Goal: Information Seeking & Learning: Check status

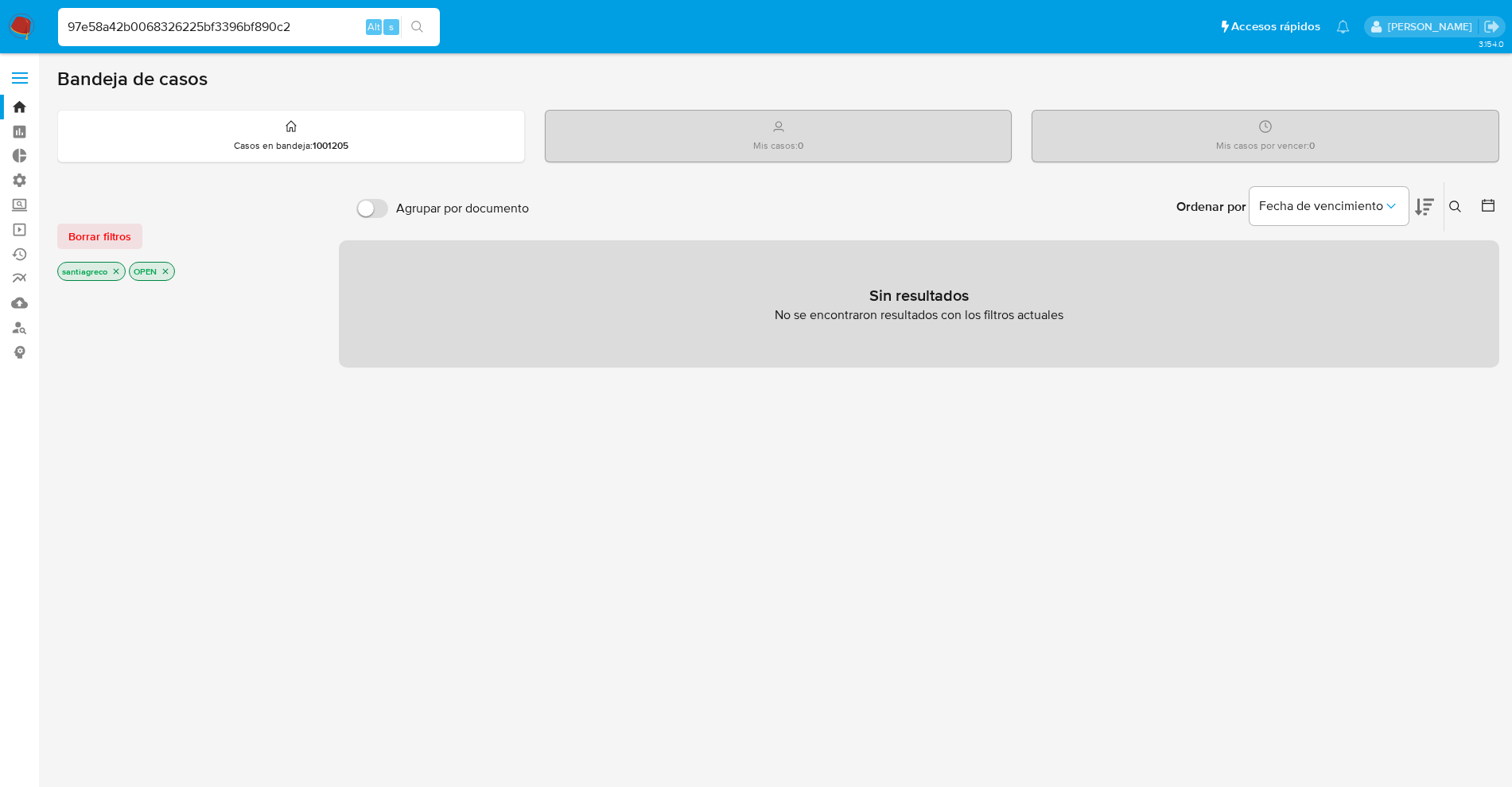
drag, startPoint x: 210, startPoint y: 25, endPoint x: 0, endPoint y: -13, distance: 213.4
click at [0, 0] on html "Pausado Ver notificaciones 97e58a42b0068326225bf3396bf890c2 Alt s Accesos rápid…" at bounding box center [756, 456] width 1512 height 912
paste input "1425475271"
type input "1425475271"
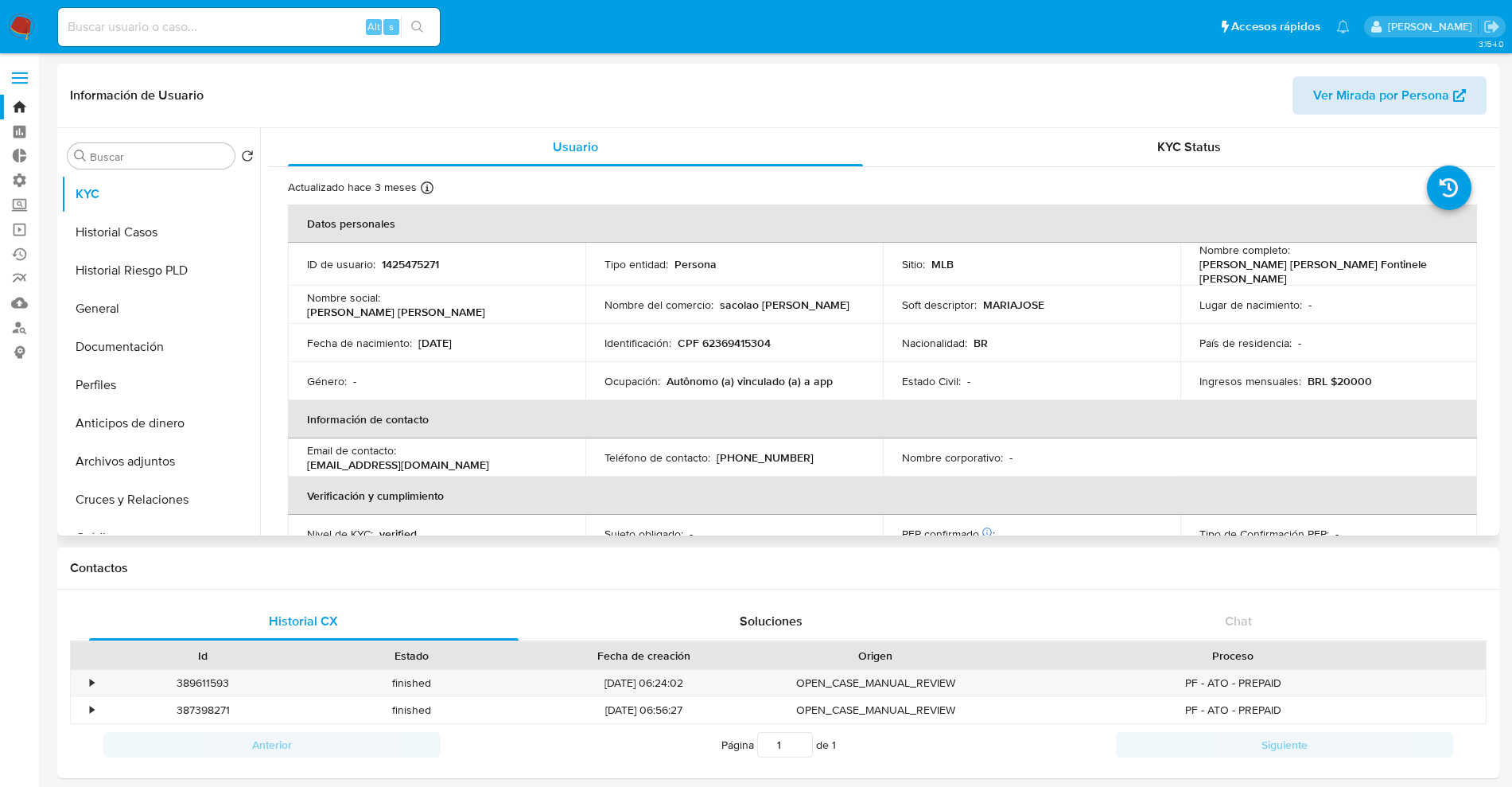
select select "10"
click at [1341, 102] on span "Ver Mirada por Persona" at bounding box center [1382, 95] width 136 height 39
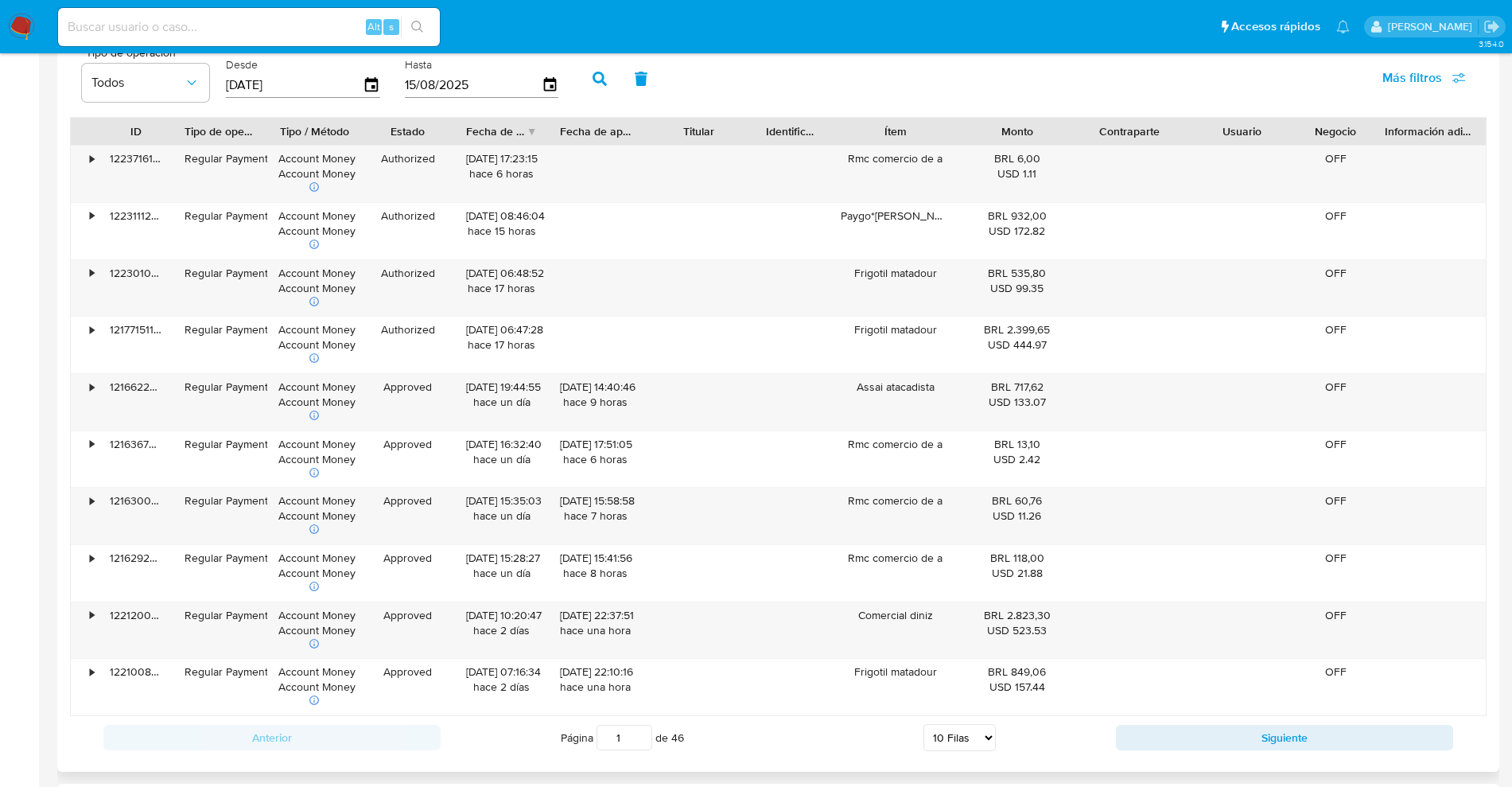
scroll to position [1294, 0]
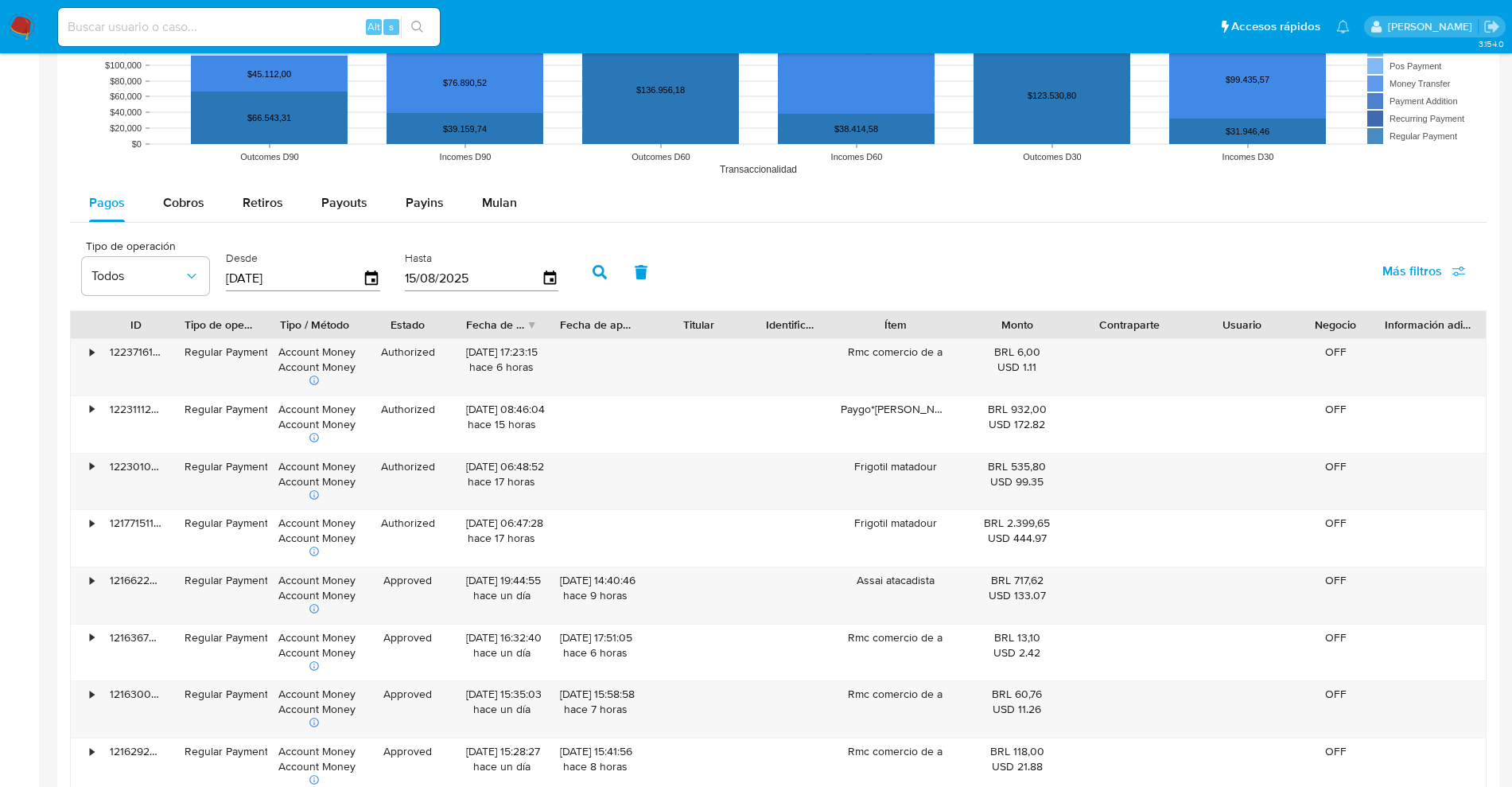
click at [1476, 262] on button "Más filtros" at bounding box center [1424, 271] width 125 height 39
click at [1288, 423] on span "Id del pago" at bounding box center [1291, 424] width 62 height 16
click at [1250, 423] on input "Id del pago" at bounding box center [1244, 425] width 13 height 13
checkbox input "true"
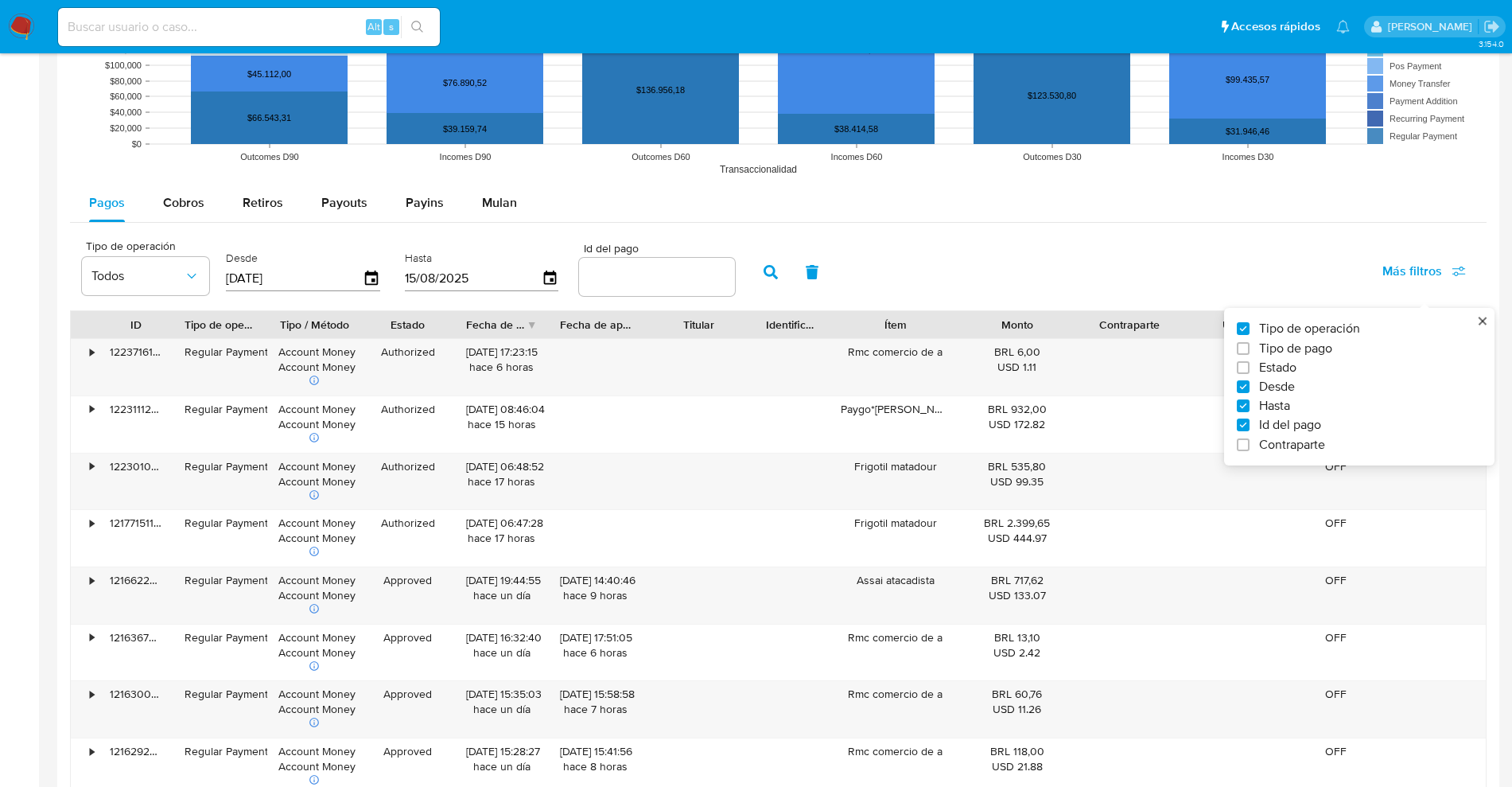
click at [634, 297] on div "Id del pago" at bounding box center [657, 271] width 156 height 57
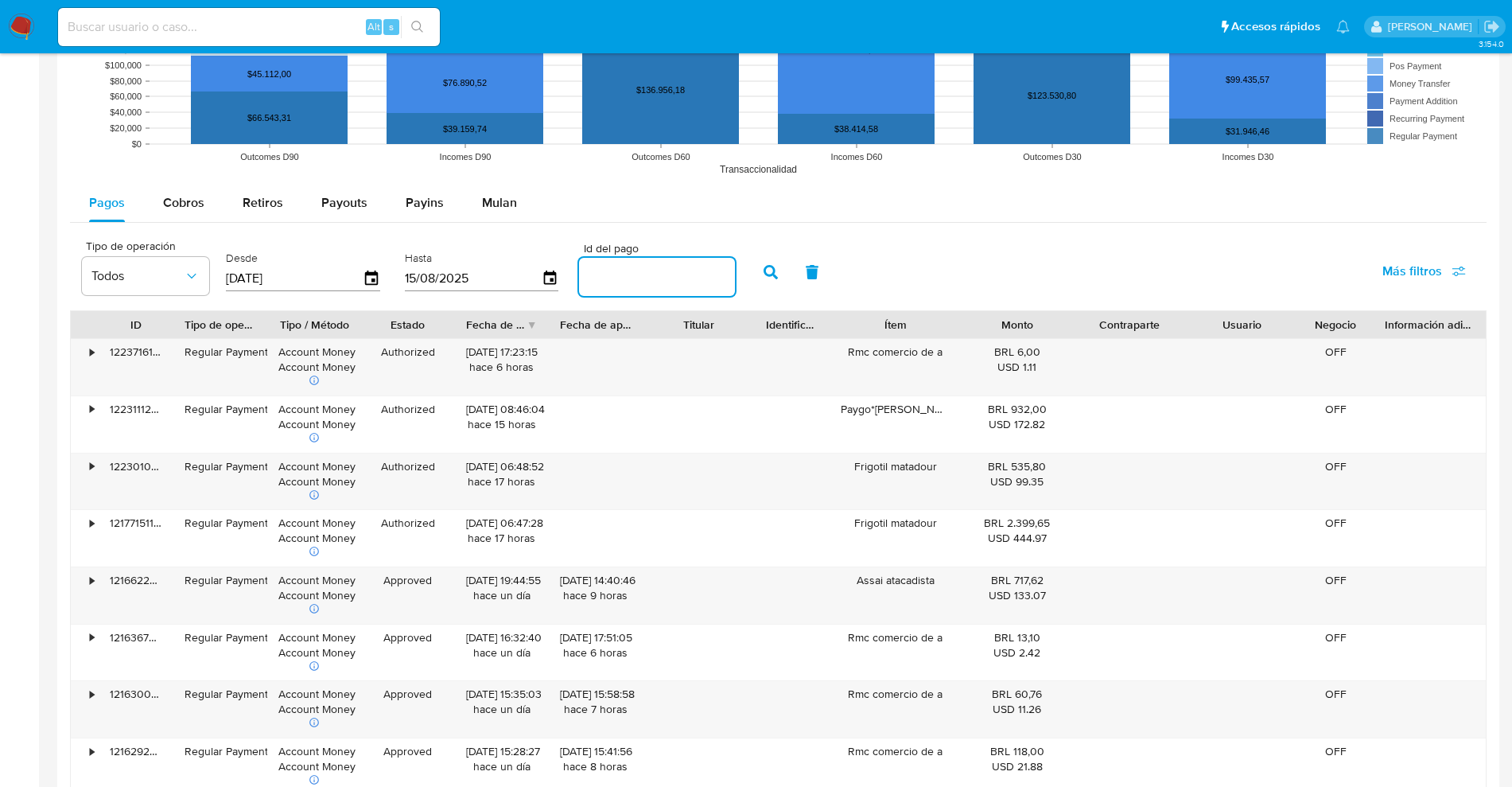
click at [634, 284] on input "number" at bounding box center [657, 276] width 156 height 20
paste input "107649155518"
click at [767, 272] on icon "button" at bounding box center [770, 271] width 14 height 14
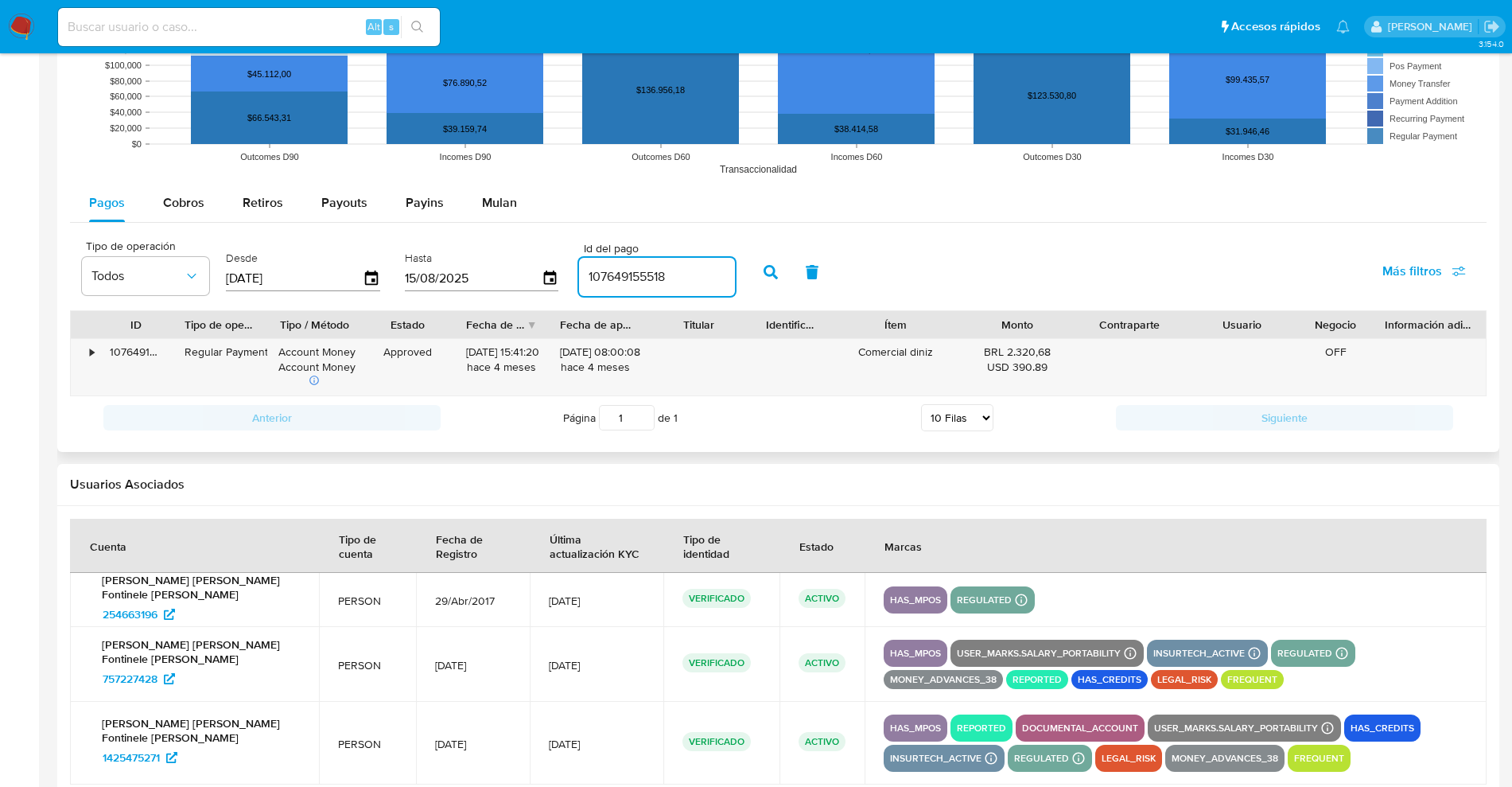
drag, startPoint x: 695, startPoint y: 273, endPoint x: 376, endPoint y: 248, distance: 320.0
click at [376, 249] on div "Tipo de operación Todos Desde 18/05/2025 Hasta 15/08/2025 Id del pago 107649155…" at bounding box center [408, 271] width 669 height 64
paste input "99799256"
type input "109979925618"
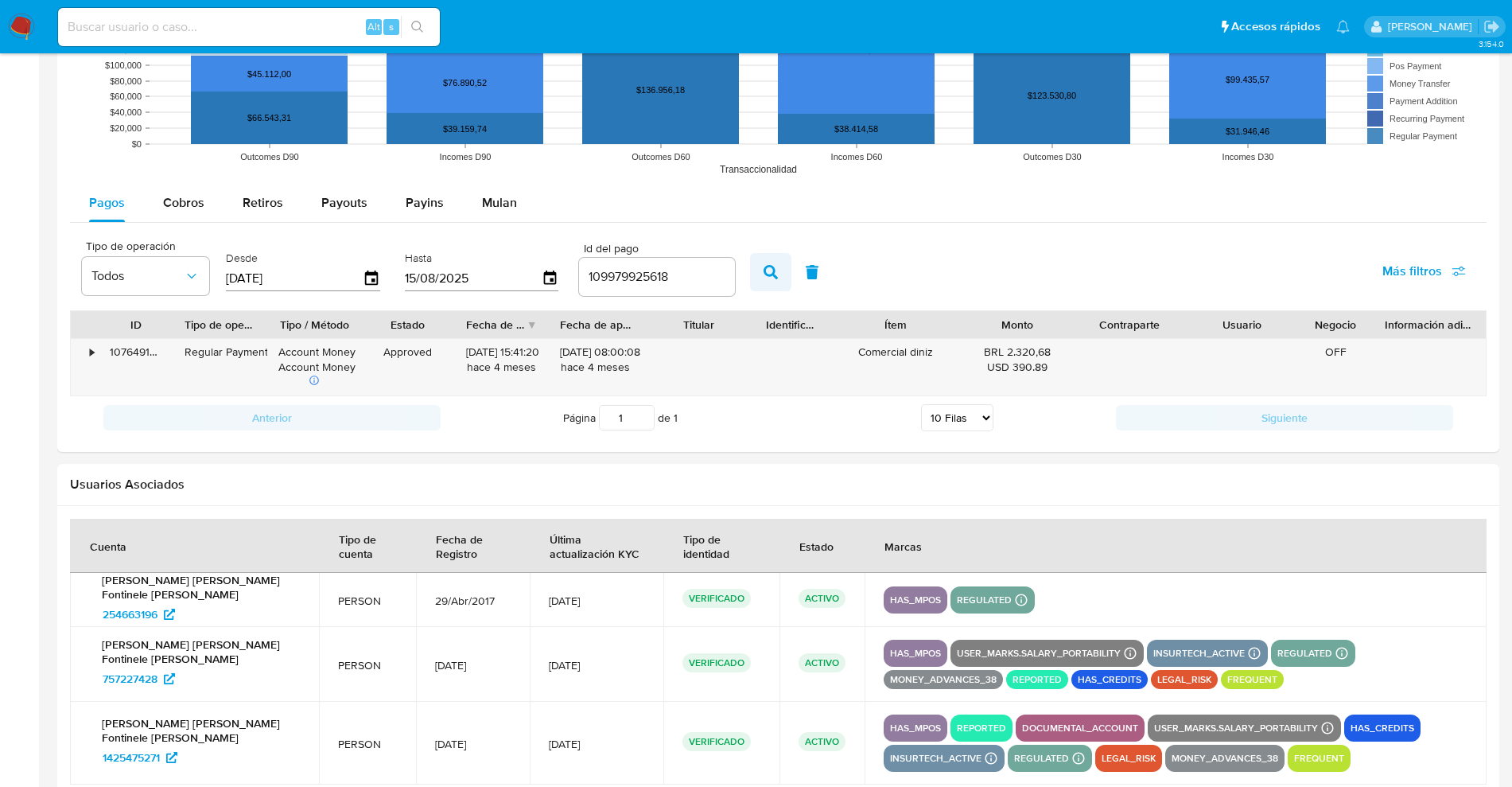
click at [765, 265] on icon "button" at bounding box center [770, 271] width 14 height 14
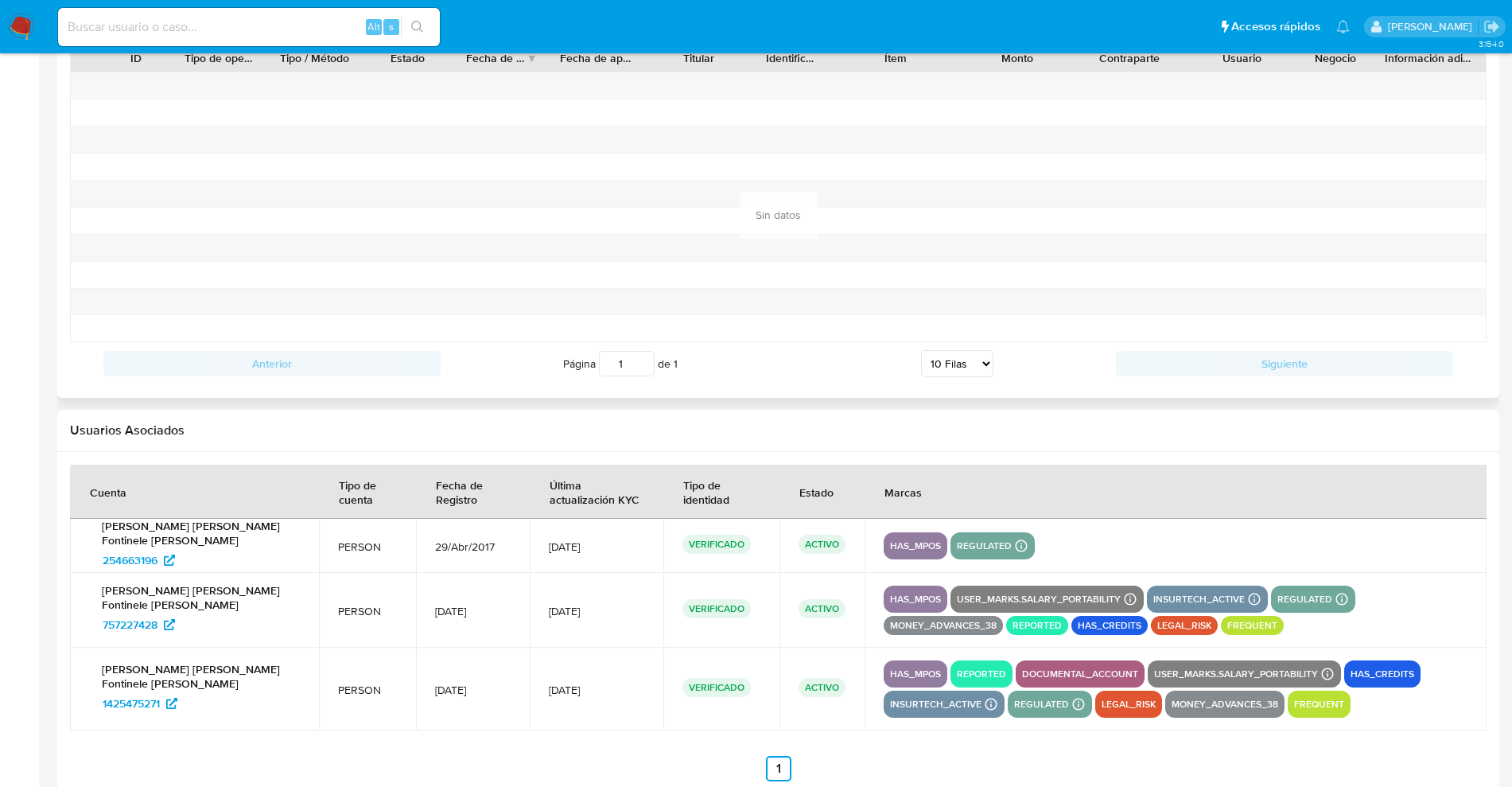
scroll to position [1590, 0]
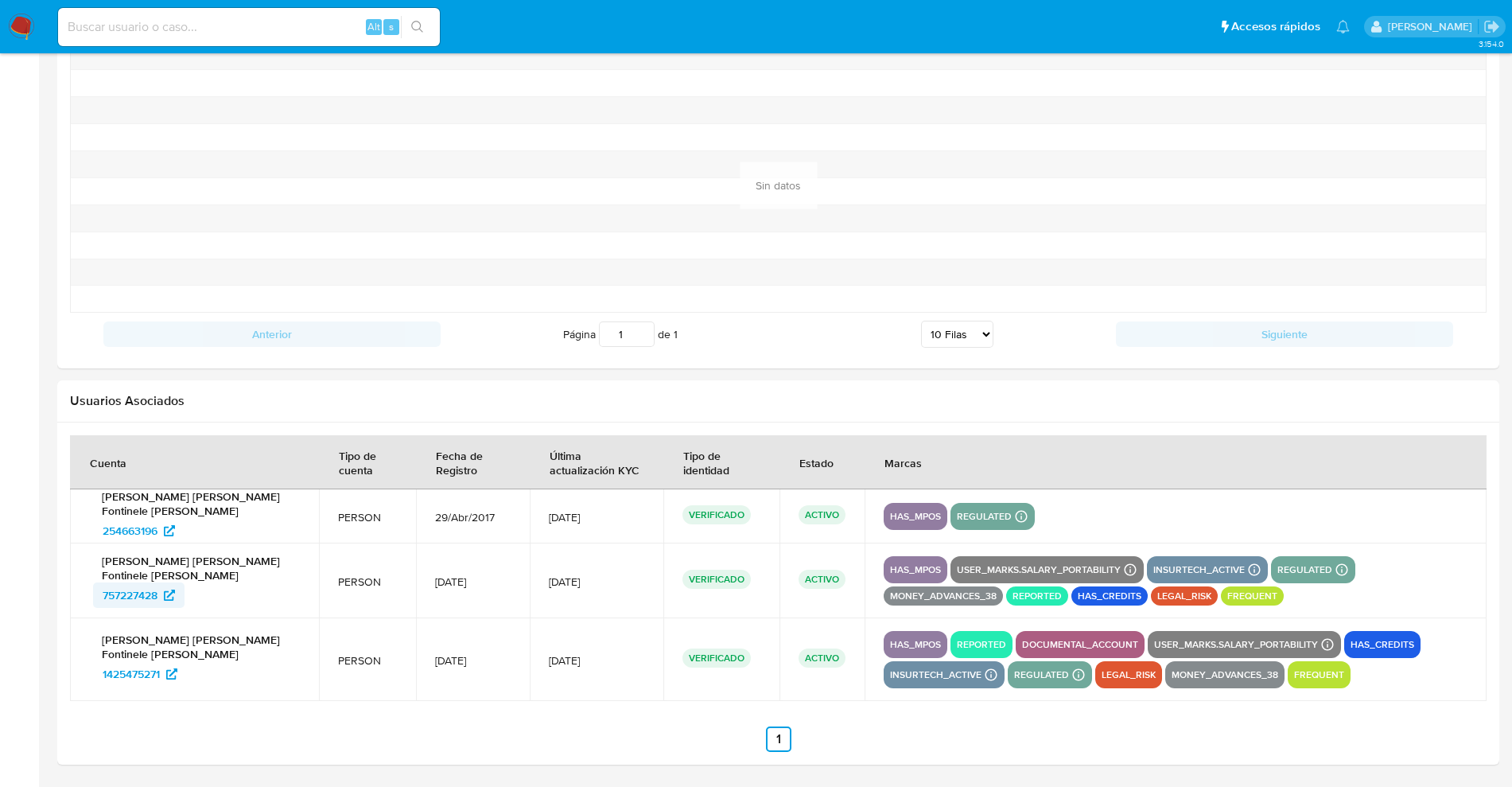
click at [148, 589] on span "757227428" at bounding box center [130, 594] width 55 height 25
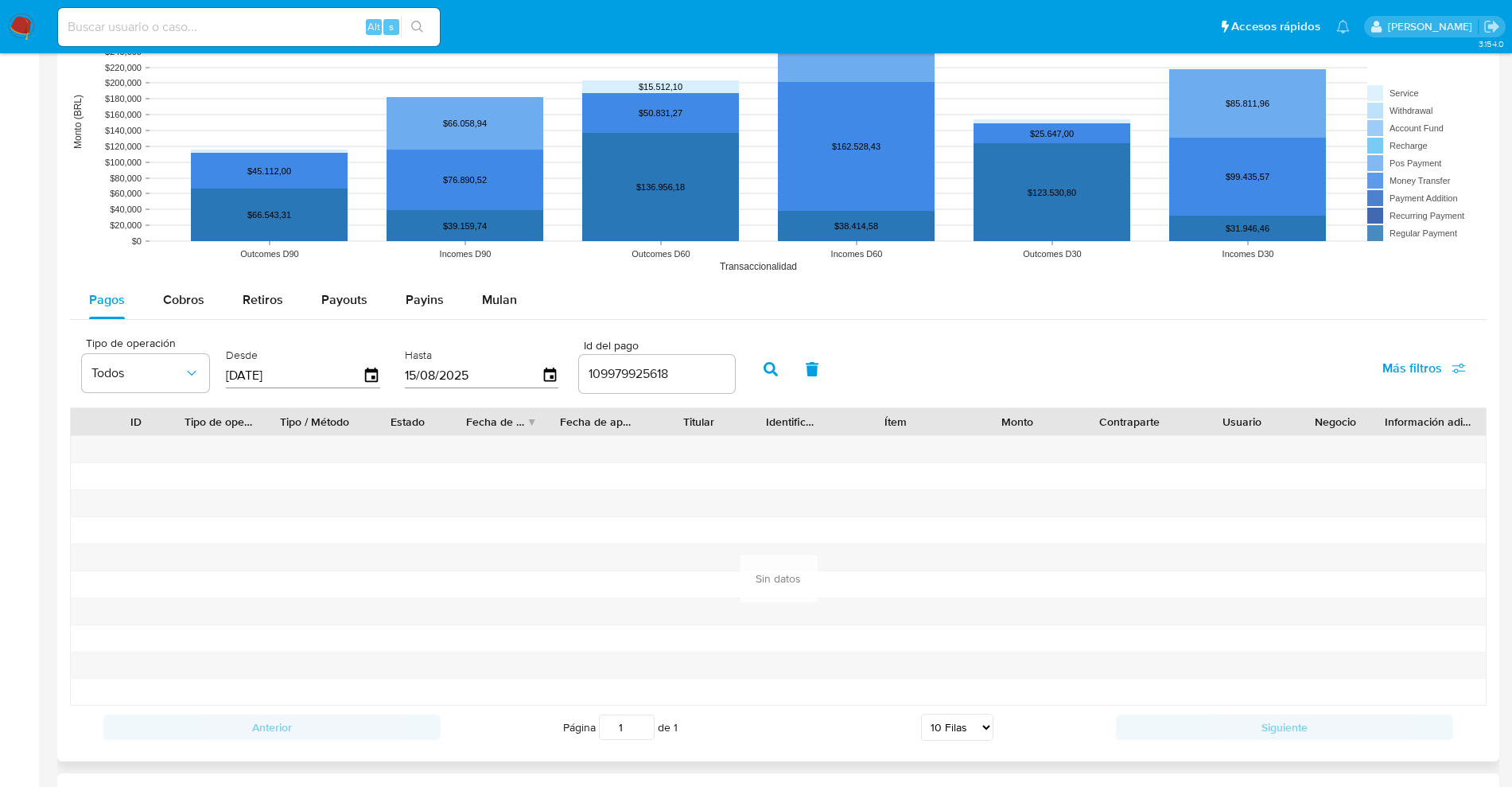
scroll to position [993, 0]
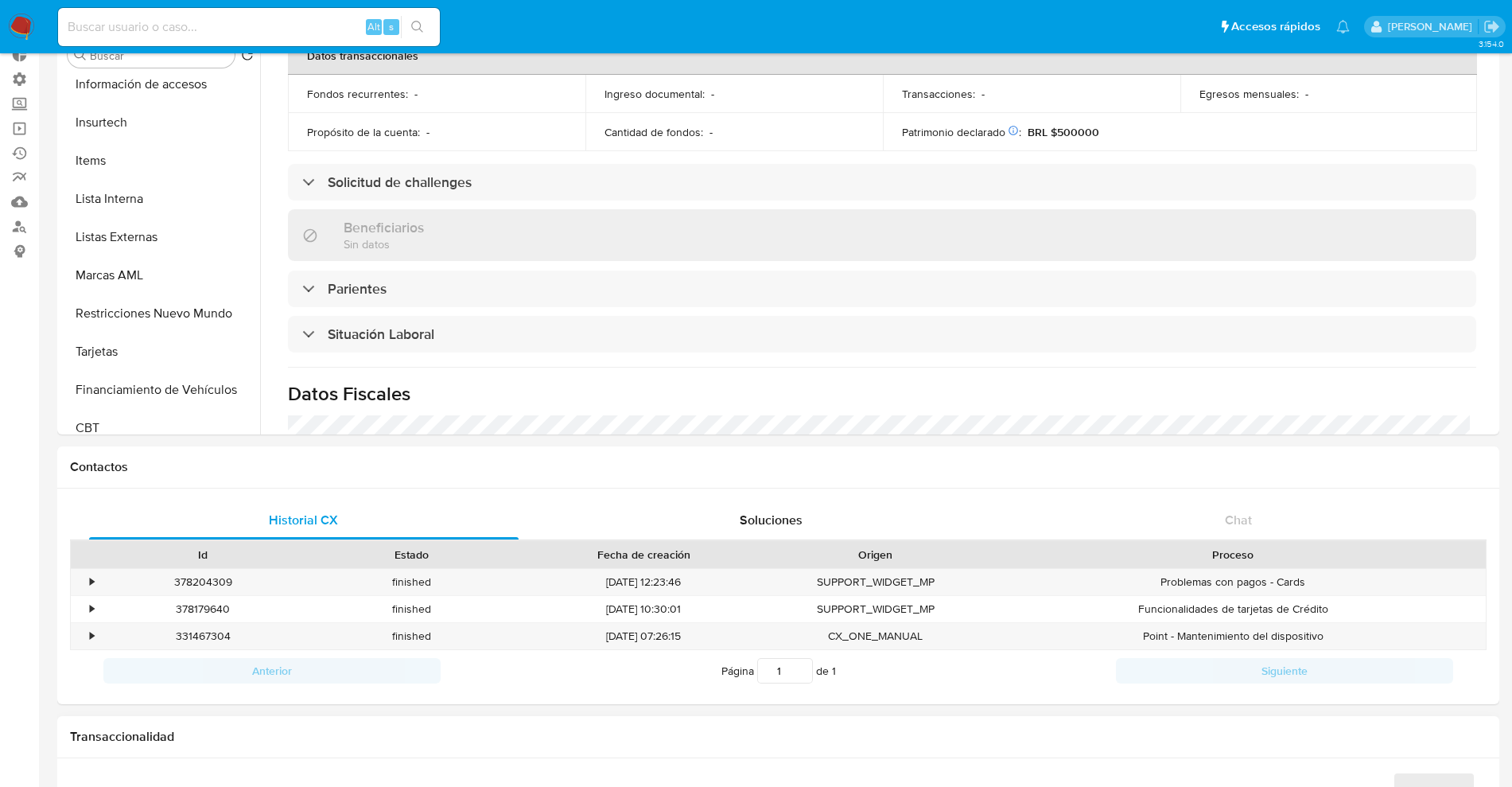
scroll to position [662, 0]
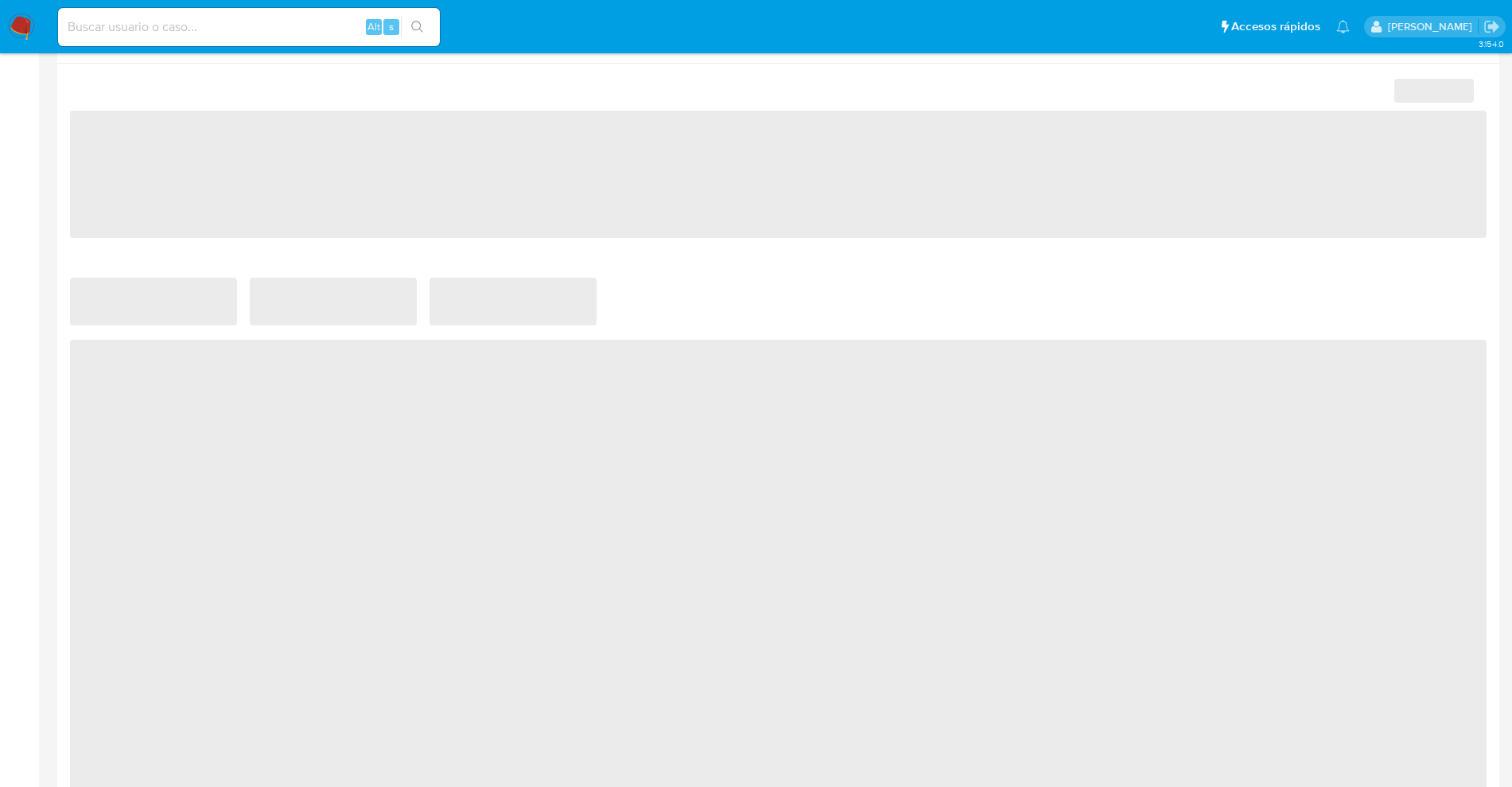
select select "10"
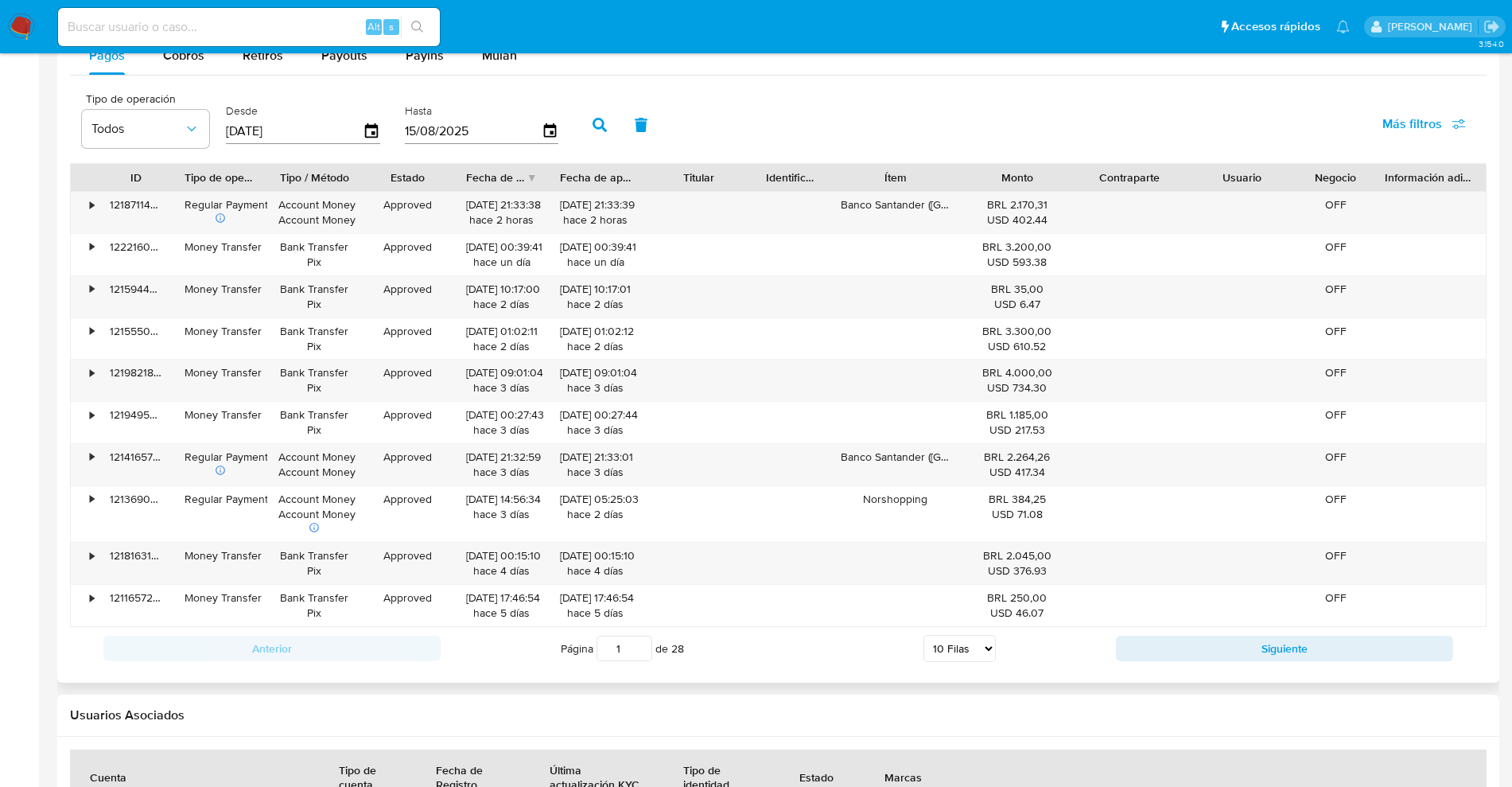
scroll to position [1193, 0]
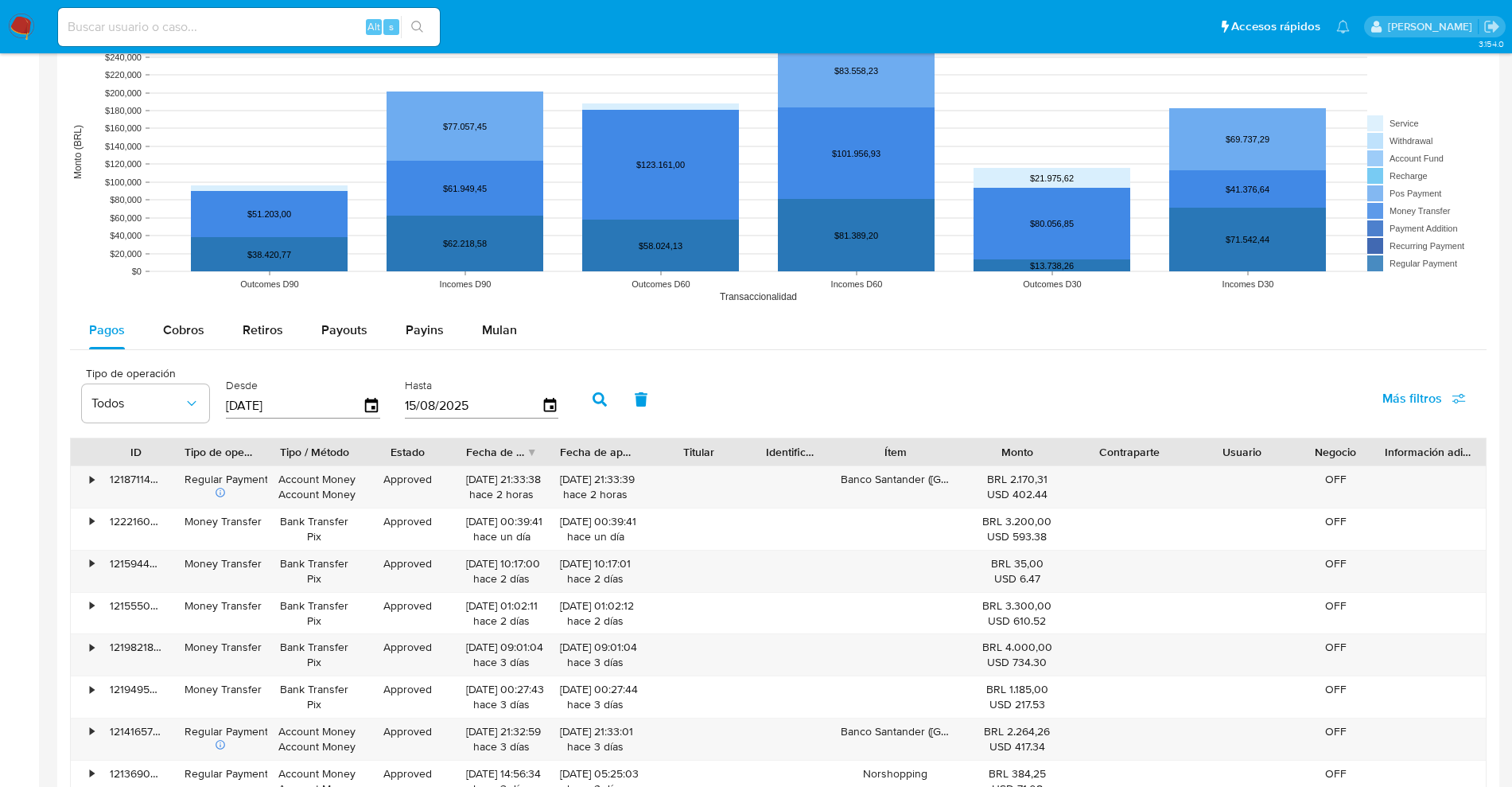
click at [601, 385] on button "button" at bounding box center [599, 399] width 41 height 39
click at [1445, 390] on span "Más filtros" at bounding box center [1424, 398] width 84 height 35
click at [1243, 557] on input "Id del pago" at bounding box center [1244, 553] width 13 height 13
checkbox input "true"
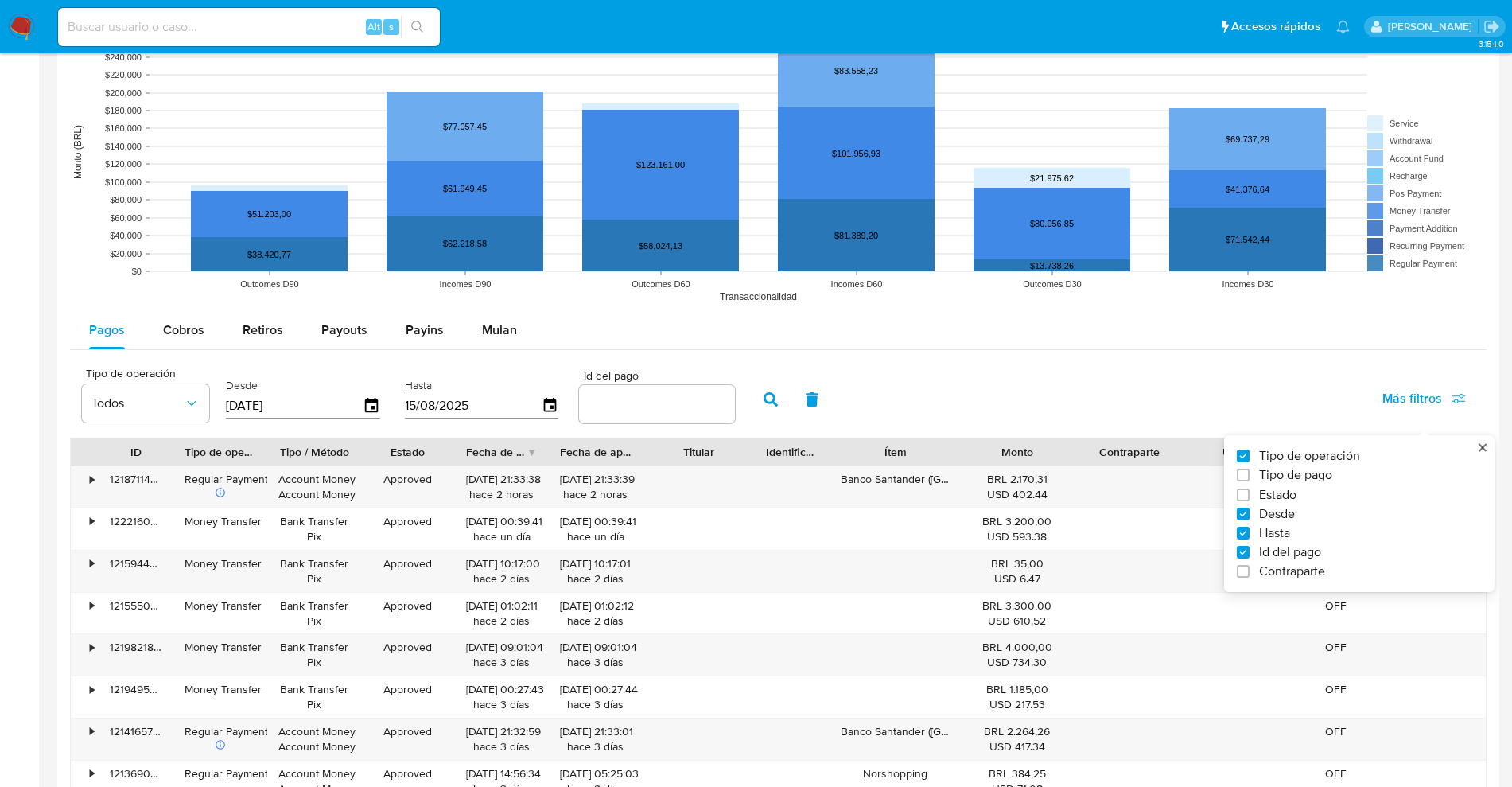
drag, startPoint x: 639, startPoint y: 425, endPoint x: 642, endPoint y: 414, distance: 11.4
click at [642, 416] on div "Id del pago" at bounding box center [657, 398] width 156 height 57
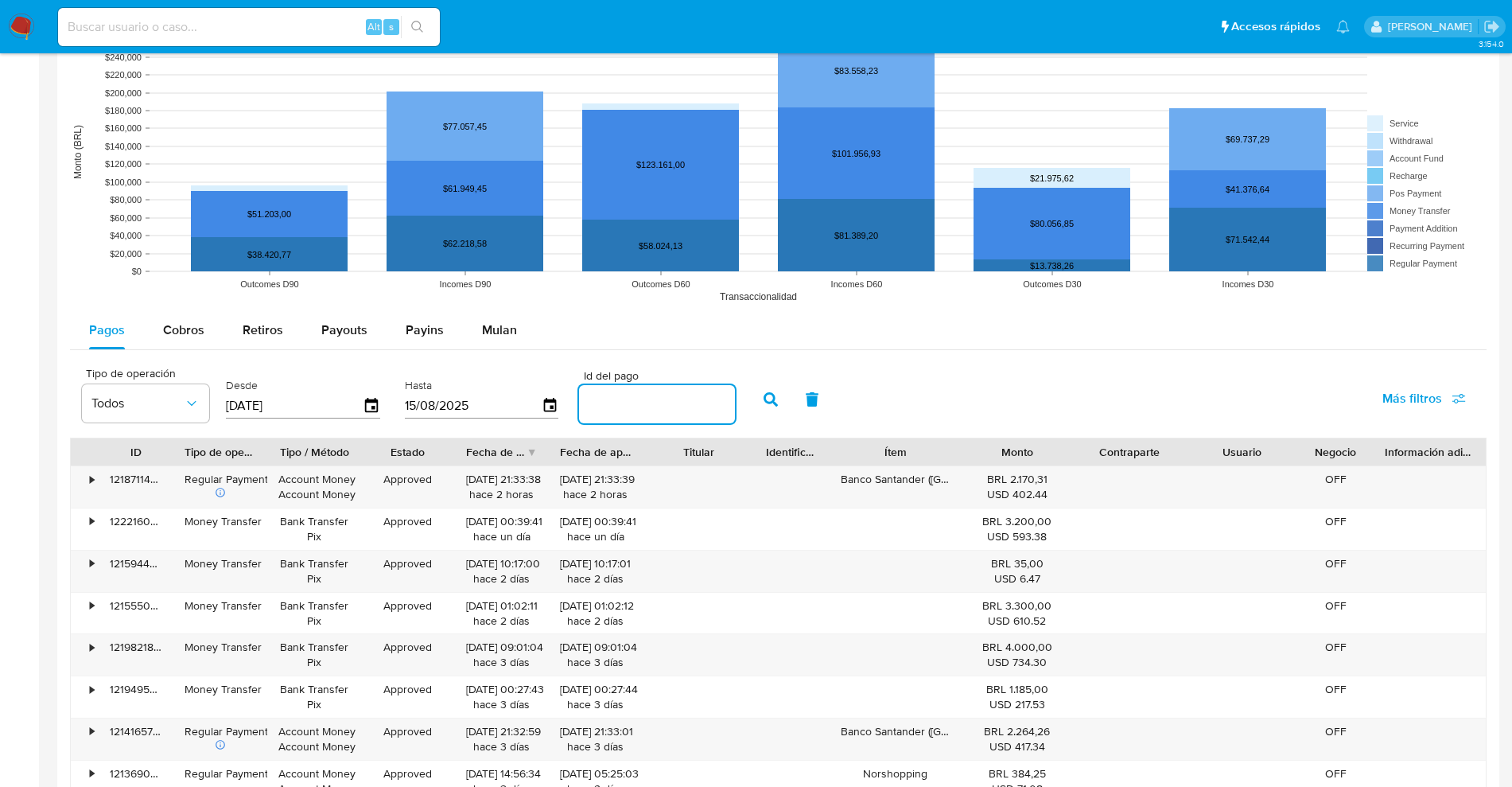
click at [644, 414] on input "number" at bounding box center [657, 403] width 156 height 20
paste input "109979925618"
type input "109979925618"
click at [780, 400] on button "button" at bounding box center [771, 399] width 41 height 39
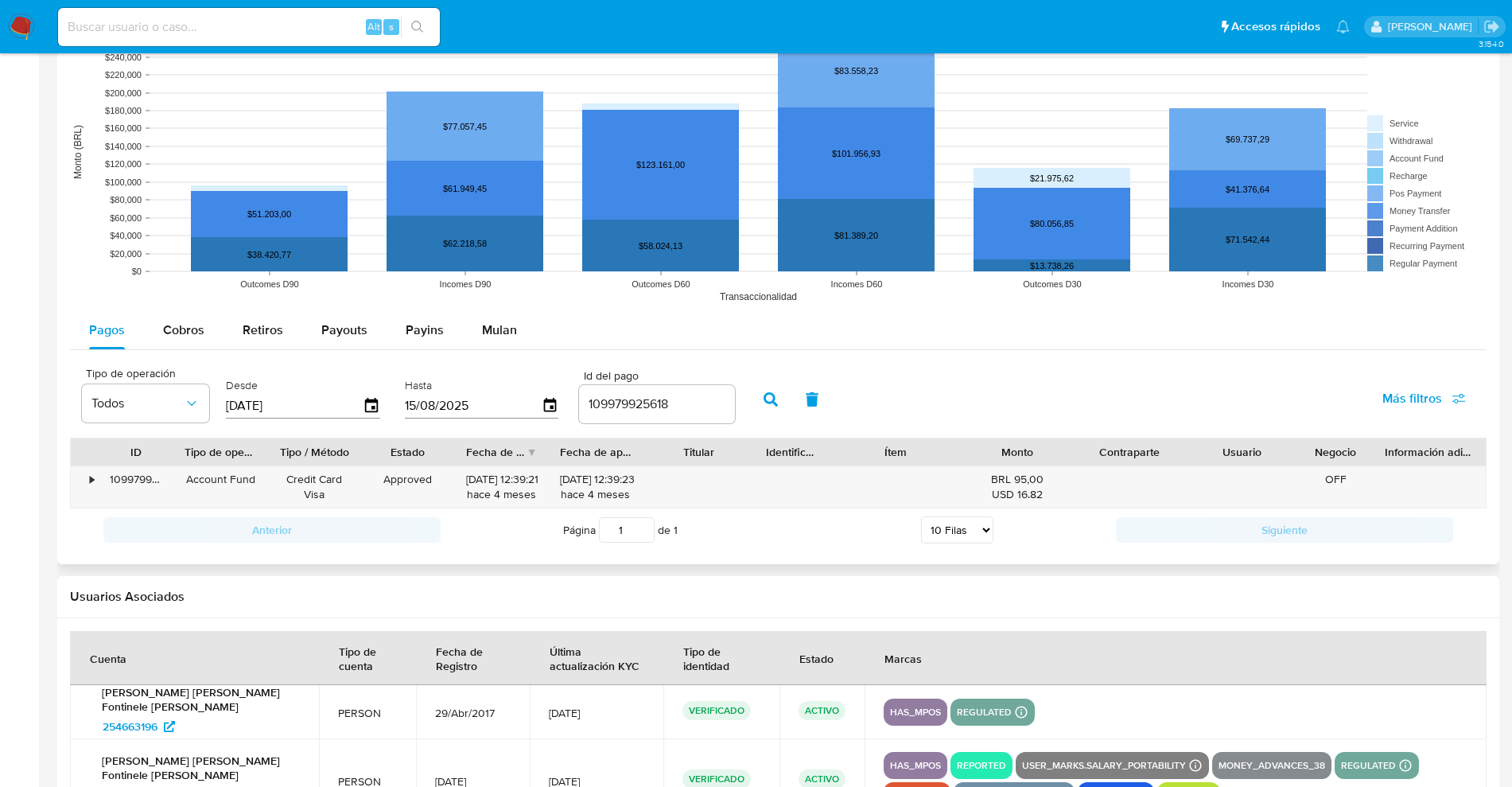
click at [756, 525] on div "Página 1 de 1 5 [PERSON_NAME] 10 [PERSON_NAME] 20 [PERSON_NAME] 25 [PERSON_NAME…" at bounding box center [779, 530] width 676 height 32
drag, startPoint x: 641, startPoint y: 450, endPoint x: 694, endPoint y: 454, distance: 53.2
click at [694, 454] on div "ID Tipo de operación Tipo / Método Estado Fecha de creación Fecha de aprobación…" at bounding box center [778, 452] width 1415 height 27
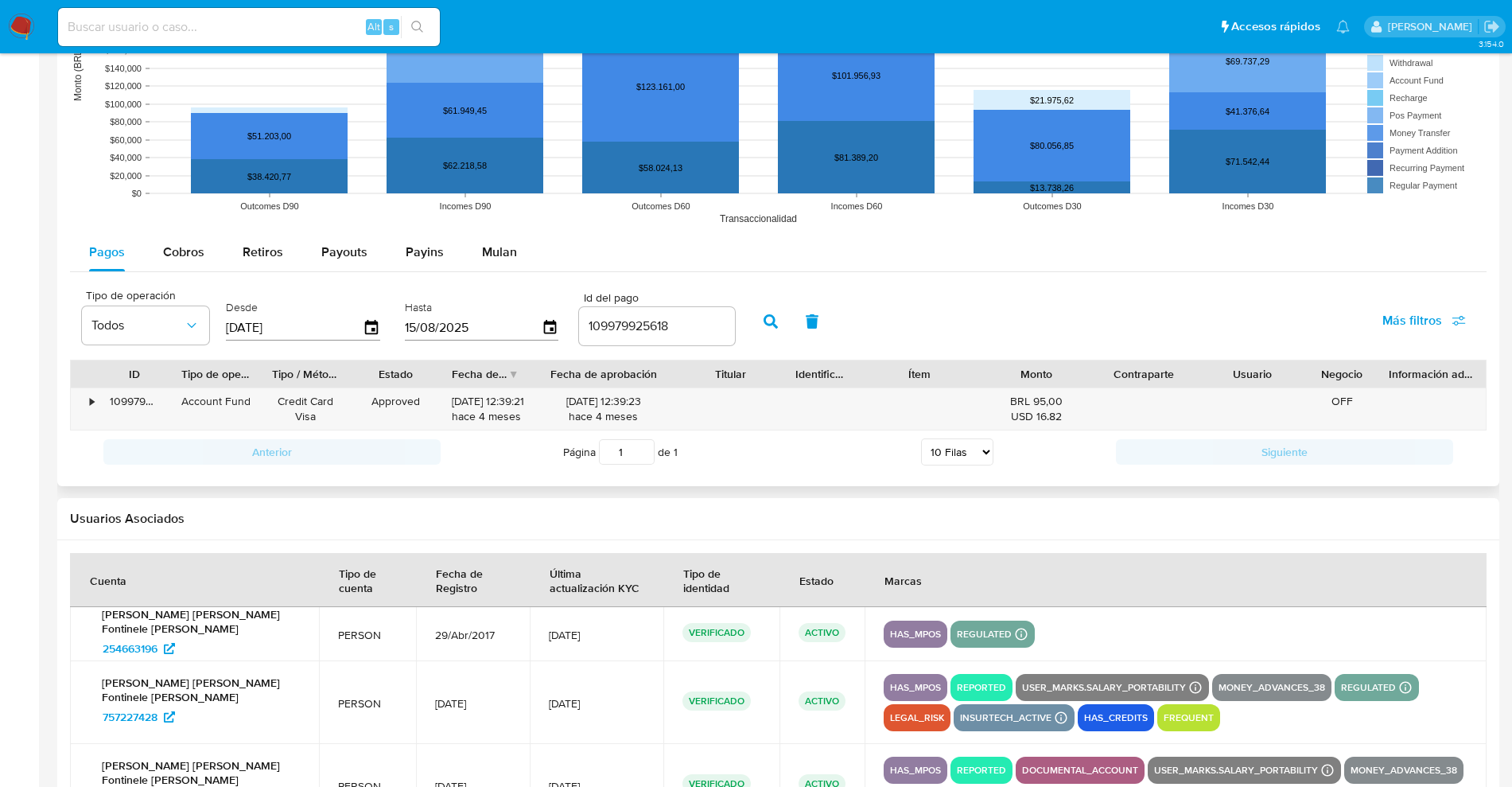
scroll to position [1397, 0]
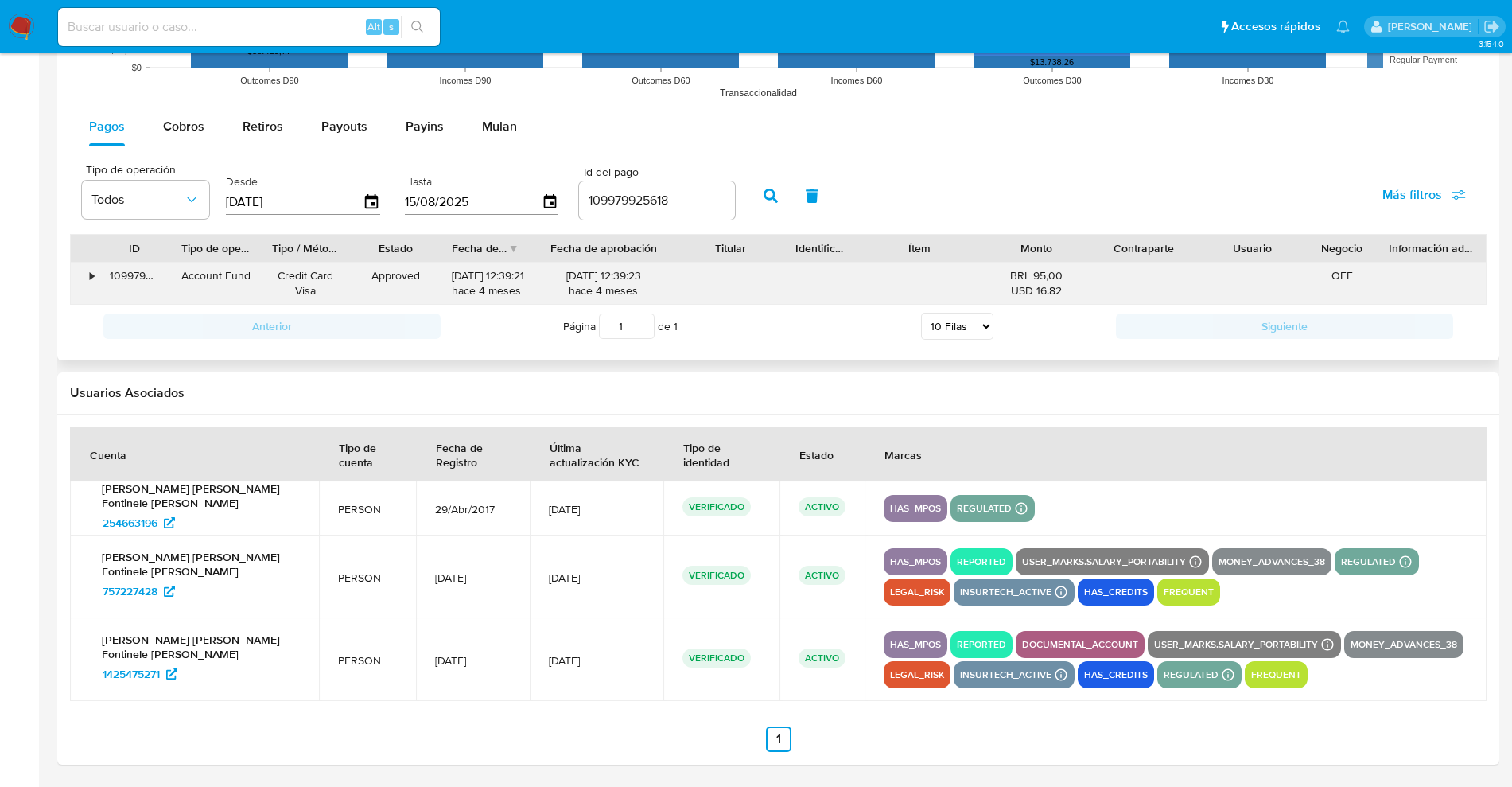
click at [88, 278] on div "•" at bounding box center [84, 283] width 28 height 41
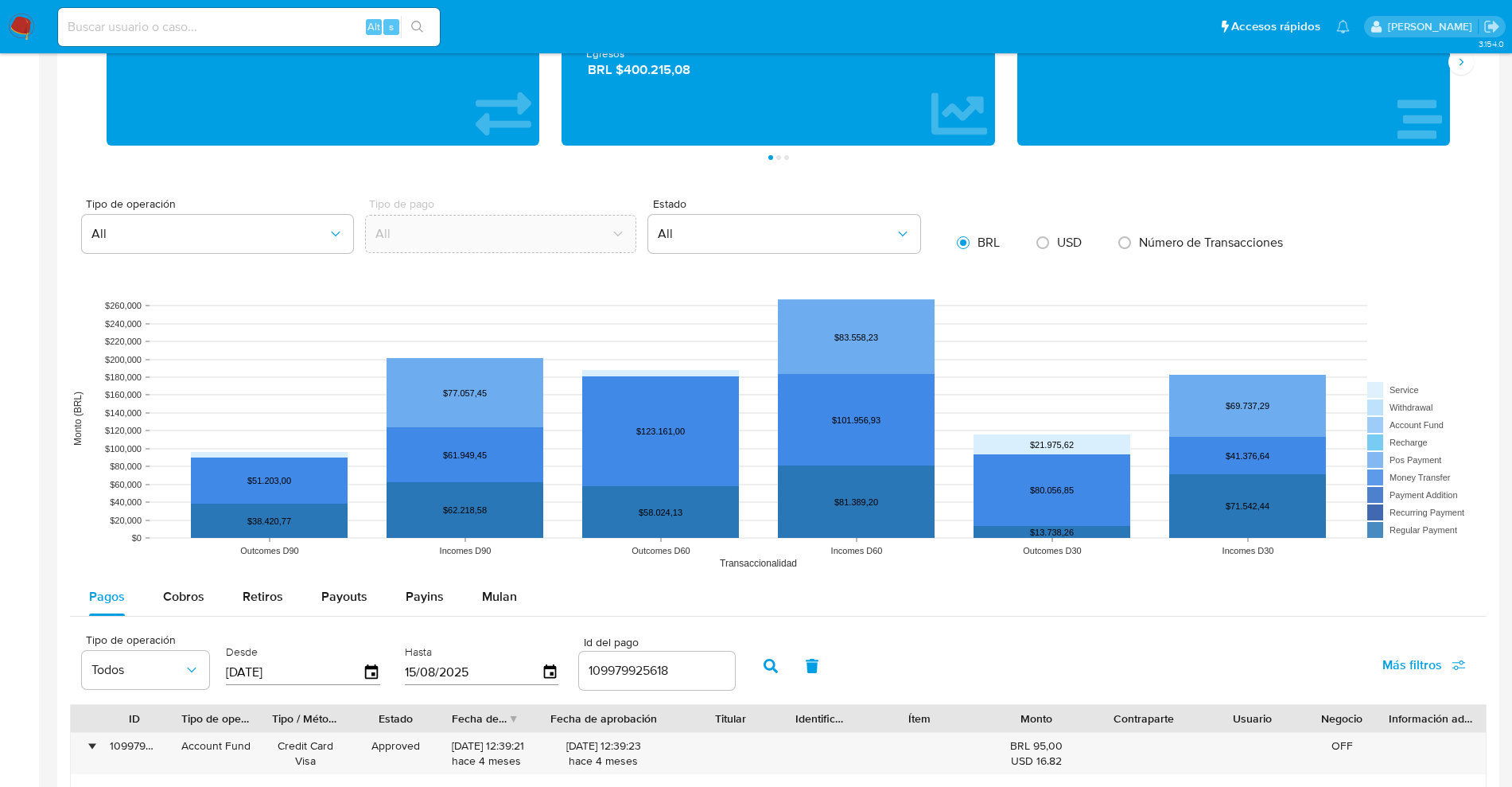
scroll to position [1193, 0]
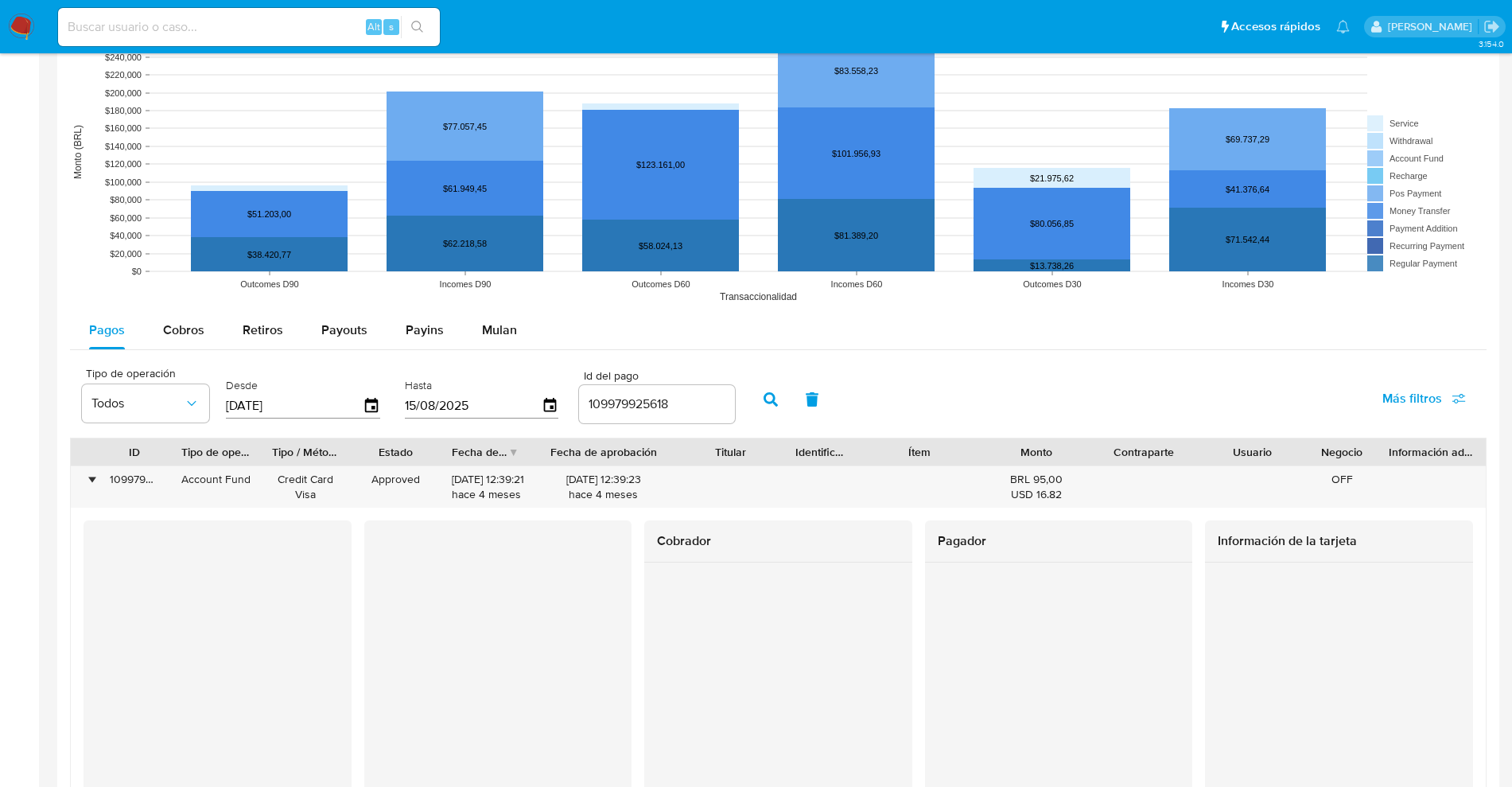
click at [772, 400] on icon "button" at bounding box center [770, 398] width 14 height 14
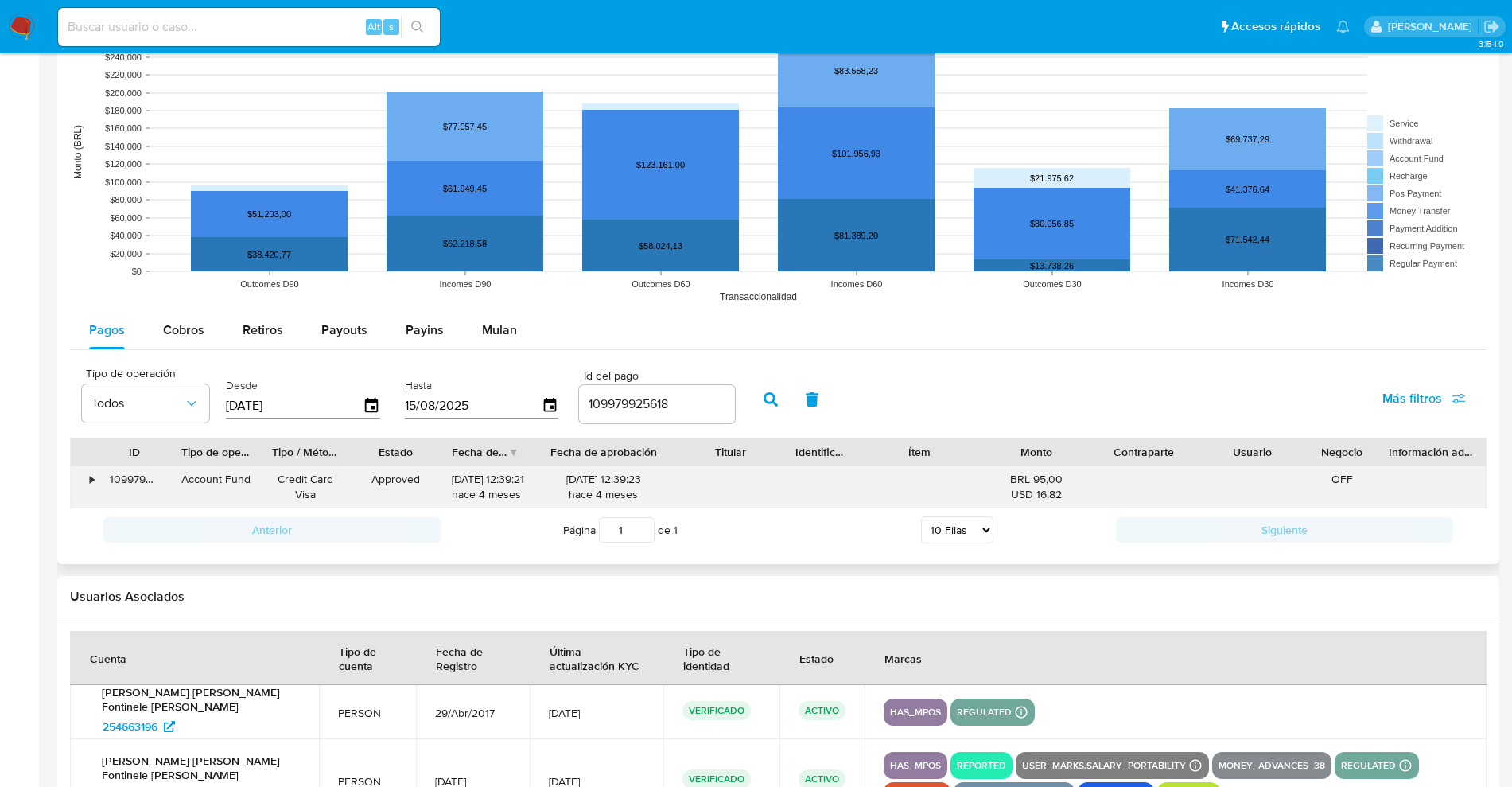
click at [93, 478] on div "•" at bounding box center [92, 479] width 4 height 15
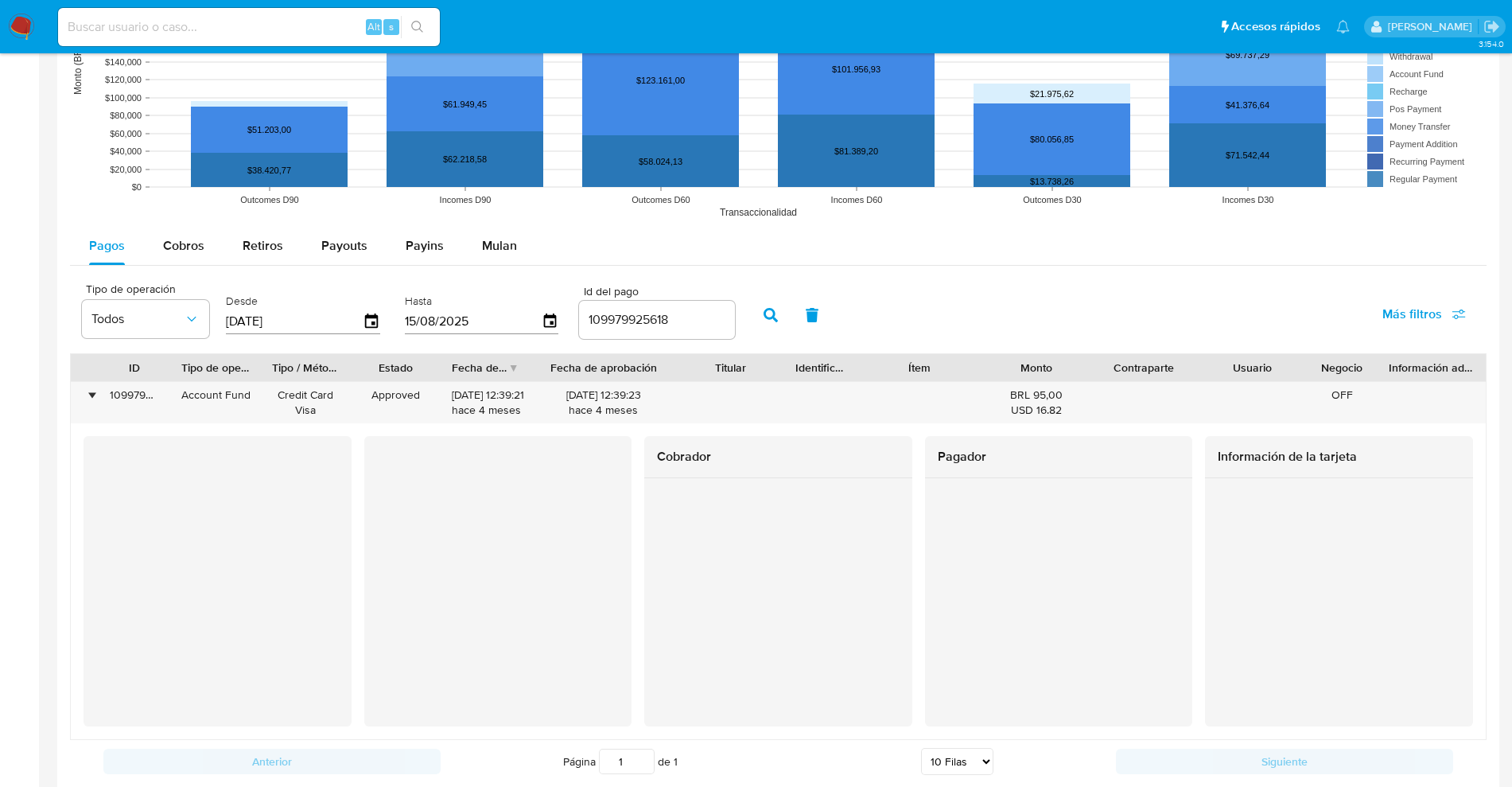
scroll to position [1392, 0]
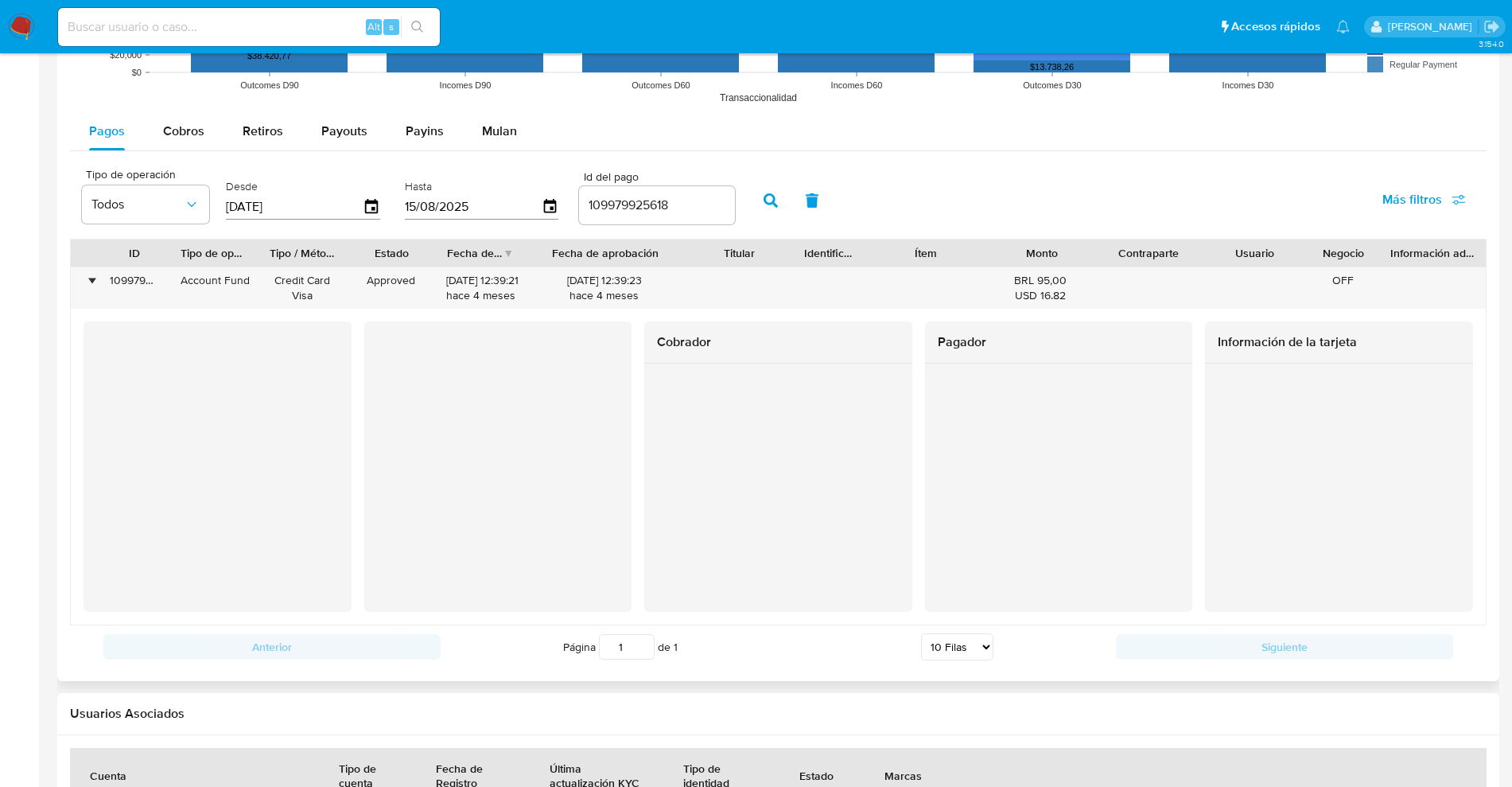
drag, startPoint x: 667, startPoint y: 254, endPoint x: 690, endPoint y: 259, distance: 23.5
click at [690, 259] on div at bounding box center [686, 252] width 29 height 27
